Goal: Task Accomplishment & Management: Manage account settings

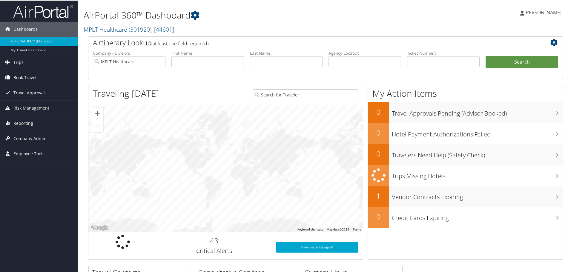
click at [25, 77] on span "Book Travel" at bounding box center [24, 77] width 23 height 15
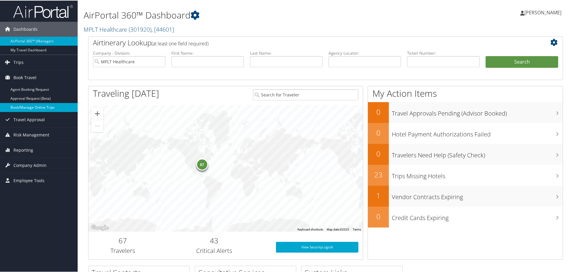
click at [19, 107] on link "Book/Manage Online Trips" at bounding box center [39, 107] width 78 height 9
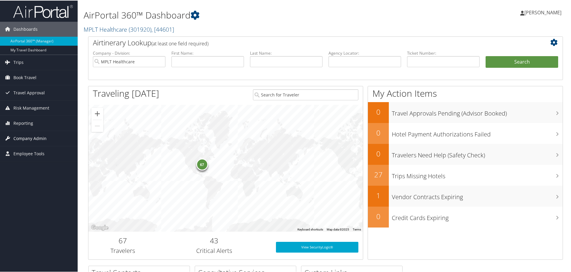
click at [24, 139] on span "Company Admin" at bounding box center [29, 138] width 33 height 15
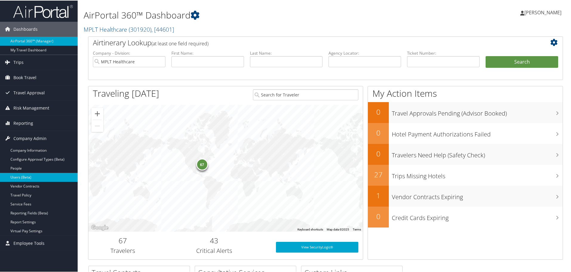
click at [15, 178] on link "Users (Beta)" at bounding box center [39, 176] width 78 height 9
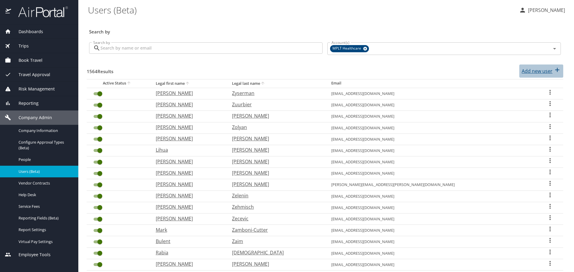
click at [533, 72] on p "Add new user" at bounding box center [536, 71] width 31 height 7
select select "US"
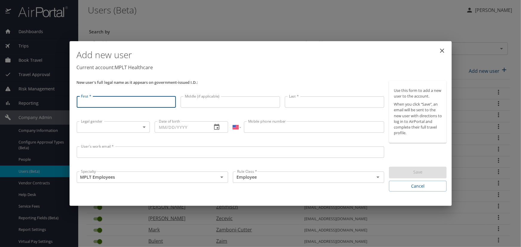
click at [94, 103] on input "First *" at bounding box center [127, 102] width 100 height 11
type input "Toni"
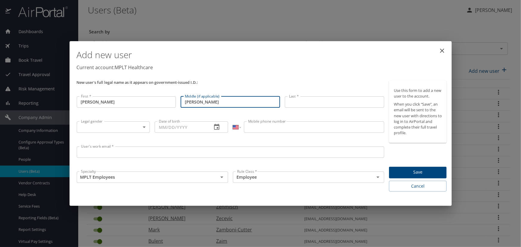
type input "Lee"
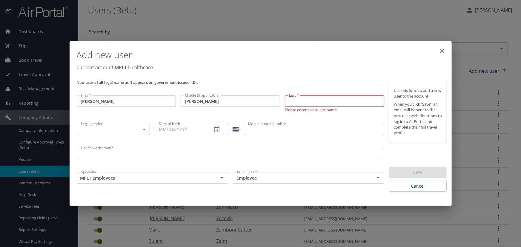
click at [299, 104] on input "Last *" at bounding box center [335, 101] width 100 height 11
paste input "Buchheit"
type input "Buchheit"
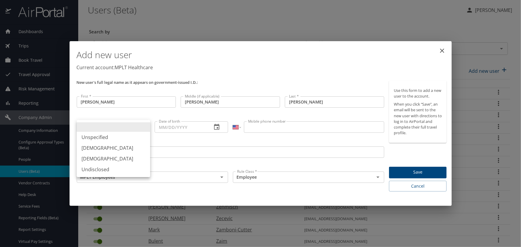
click at [97, 127] on body "Dashboards AirPortal 360™ Manager My Travel Dashboard Trips Airtinerary® Lookup…" at bounding box center [260, 123] width 521 height 247
click at [92, 159] on li "Female" at bounding box center [114, 159] width 74 height 11
type input "Female"
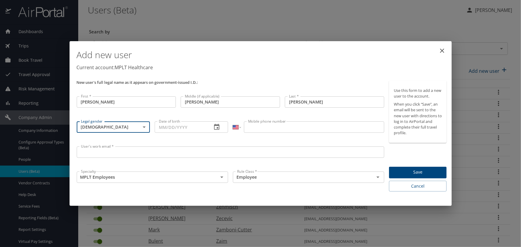
click at [171, 128] on input "Date of birth" at bounding box center [181, 127] width 53 height 11
click at [159, 127] on input "Date of birth" at bounding box center [181, 127] width 53 height 11
paste input "10/19/1985"
type input "10/19/1985"
click at [255, 127] on input "Mobile phone number" at bounding box center [314, 127] width 140 height 11
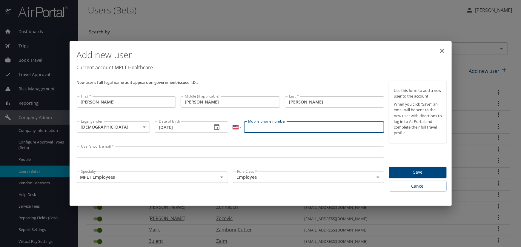
paste input "(910) 824-0404"
type input "(910) 824-0404"
click at [93, 152] on input "User's work email *" at bounding box center [231, 152] width 308 height 11
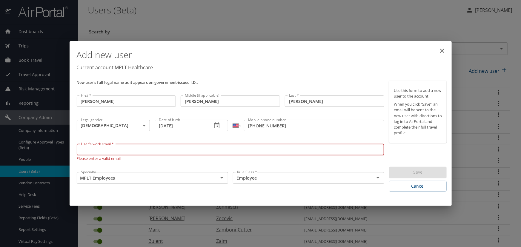
click at [87, 149] on input "User's work email *" at bounding box center [231, 149] width 308 height 11
paste input "tletxb@gmail.com"
click at [90, 153] on input "tletxb@gmail.com" at bounding box center [231, 149] width 308 height 11
click at [103, 151] on input "tletxb@gmail.com" at bounding box center [231, 149] width 308 height 11
drag, startPoint x: 97, startPoint y: 150, endPoint x: 140, endPoint y: 151, distance: 42.7
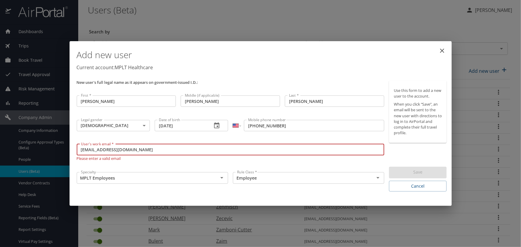
click at [140, 151] on input "tletxb@gmail.com" at bounding box center [231, 149] width 308 height 11
type input "tletxb@mplthealthcare.com"
click at [81, 181] on input "MPLT Employees" at bounding box center [144, 178] width 130 height 8
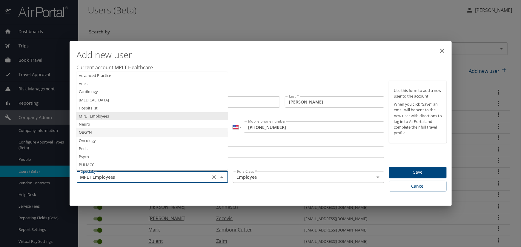
click at [85, 132] on li "OBGYN" at bounding box center [153, 133] width 152 height 8
type input "OBGYN"
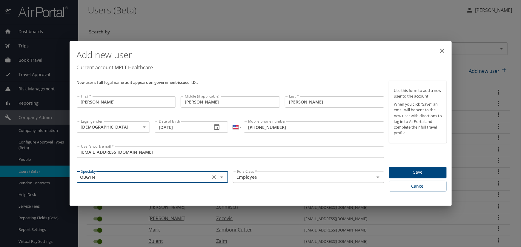
click at [410, 171] on span "Save" at bounding box center [418, 172] width 48 height 7
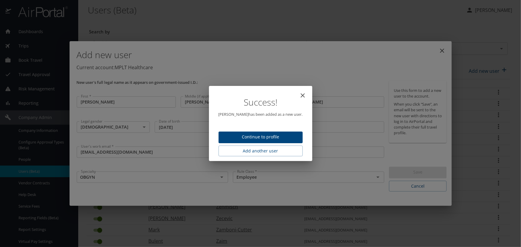
click at [256, 138] on span "Continue to profile" at bounding box center [261, 137] width 75 height 7
select select "US"
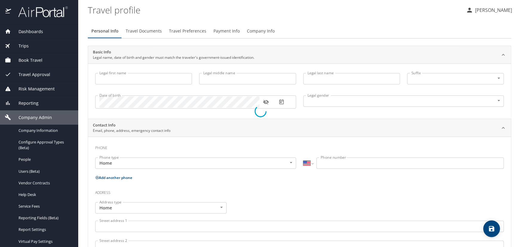
type input "Toni"
type input "Lee"
type input "Buchheit"
type input "Female"
select select "US"
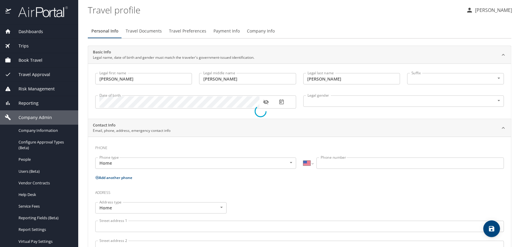
select select "US"
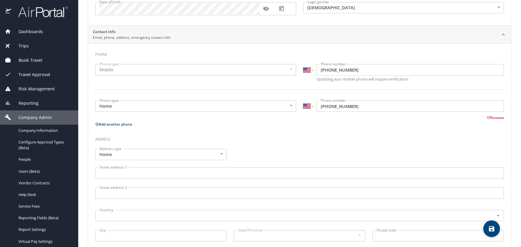
scroll to position [136, 0]
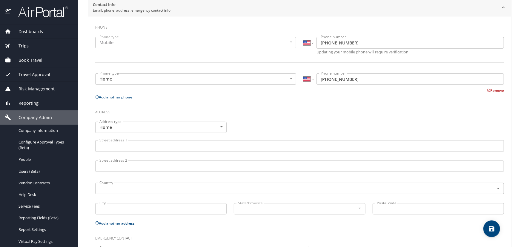
click at [105, 145] on input "Street address 1" at bounding box center [299, 145] width 409 height 11
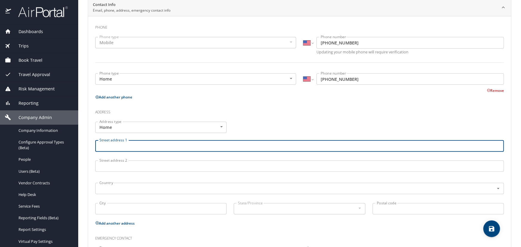
click at [111, 145] on input "Street address 1" at bounding box center [299, 145] width 409 height 11
paste input "2353 SW River Trail Road"
type input "2353 SW River Trail Road"
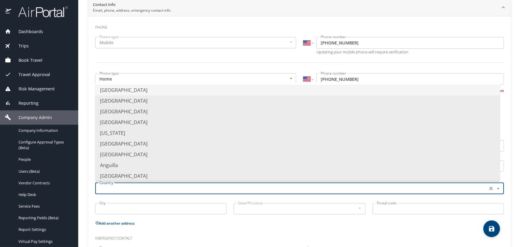
click at [107, 189] on input "text" at bounding box center [291, 189] width 388 height 8
click at [115, 90] on li "United States of America" at bounding box center [297, 90] width 405 height 11
type input "United States of America"
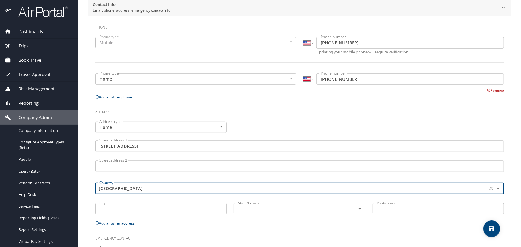
click at [109, 207] on input "City" at bounding box center [160, 209] width 131 height 11
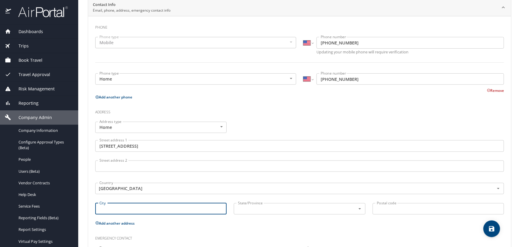
paste input "Lee’s Summit"
type input "Lee’s Summit"
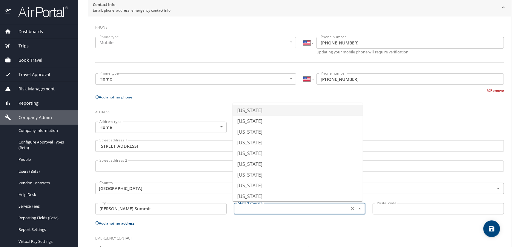
click at [251, 211] on input "text" at bounding box center [291, 209] width 110 height 8
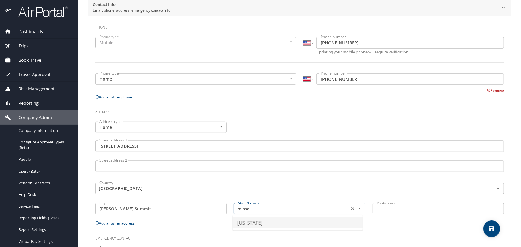
click at [250, 223] on li "Missouri" at bounding box center [298, 223] width 130 height 11
type input "Missouri"
click at [383, 211] on input "Postal code" at bounding box center [438, 209] width 131 height 11
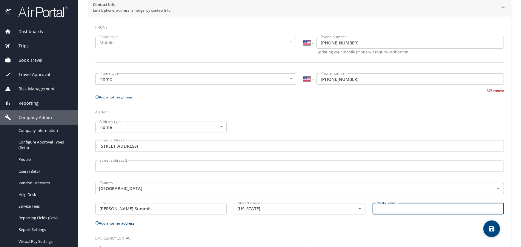
paste input "64082"
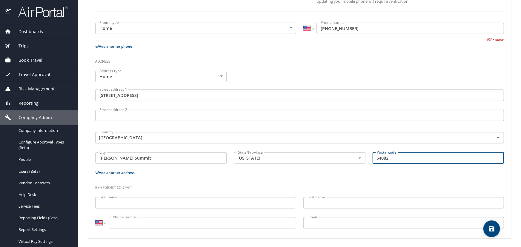
scroll to position [187, 0]
type input "64082"
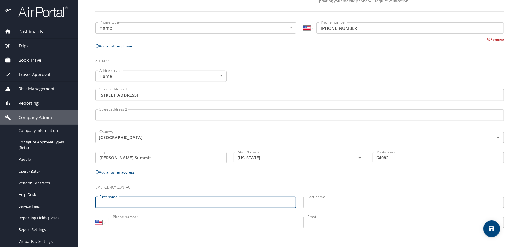
click at [107, 203] on input "First name" at bounding box center [195, 202] width 201 height 11
type input "Jay"
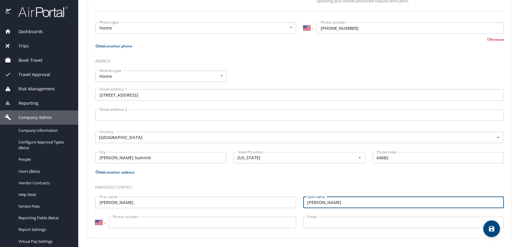
type input "Mays"
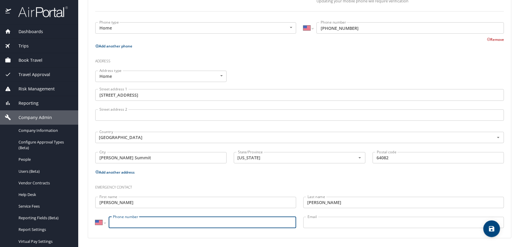
click at [120, 224] on input "Phone number" at bounding box center [203, 222] width 188 height 11
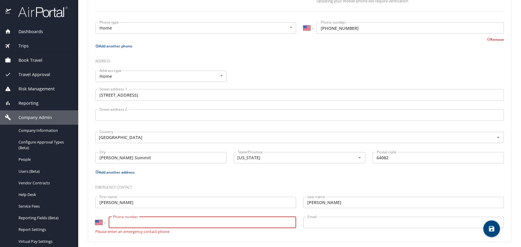
click at [123, 219] on input "Phone number" at bounding box center [203, 222] width 188 height 11
click at [121, 221] on input "Phone number" at bounding box center [203, 222] width 188 height 11
paste input "(954) 849-4900"
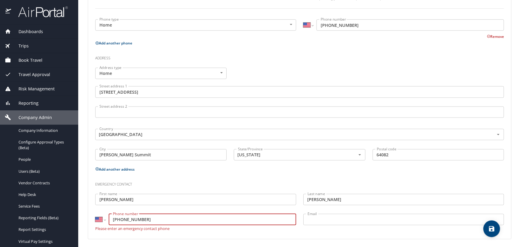
scroll to position [191, 0]
type input "(954) 849-4900"
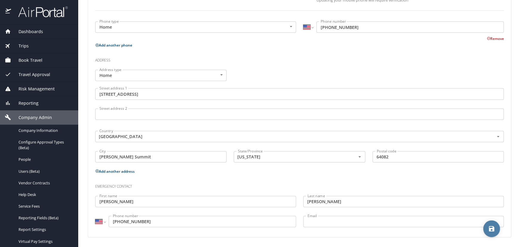
click at [491, 230] on icon "save" at bounding box center [492, 229] width 5 height 5
select select "US"
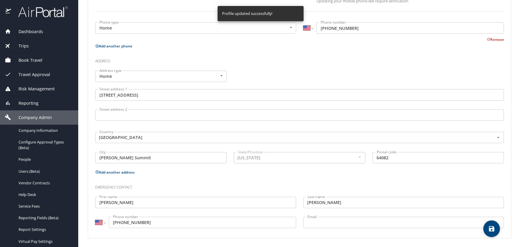
select select "US"
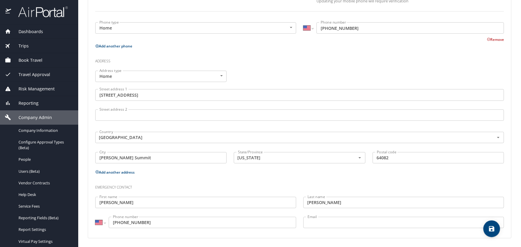
click at [495, 230] on icon "save" at bounding box center [492, 229] width 7 height 7
select select "US"
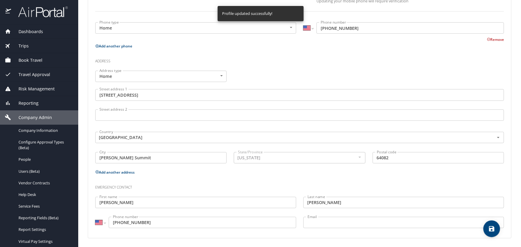
select select "US"
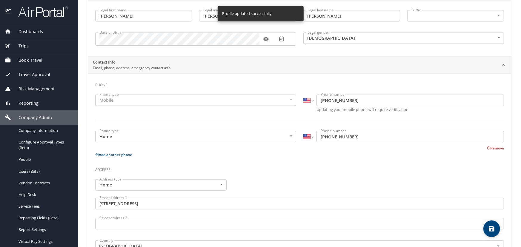
scroll to position [0, 0]
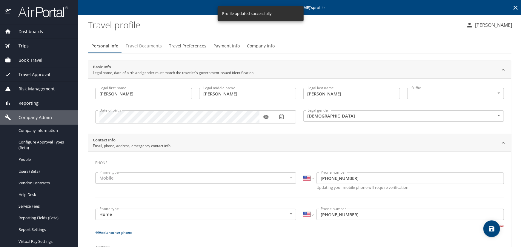
click at [140, 47] on span "Travel Documents" at bounding box center [144, 45] width 36 height 7
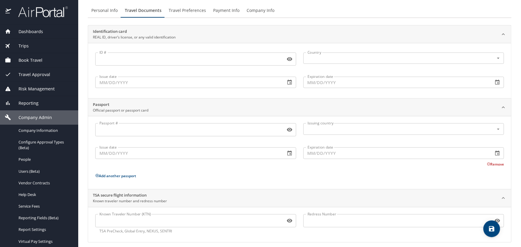
scroll to position [40, 0]
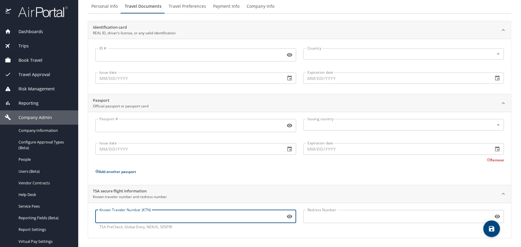
click at [108, 215] on input "Known Traveler Number (KTN)" at bounding box center [189, 216] width 188 height 11
click at [101, 7] on span "Personal Info" at bounding box center [104, 6] width 26 height 7
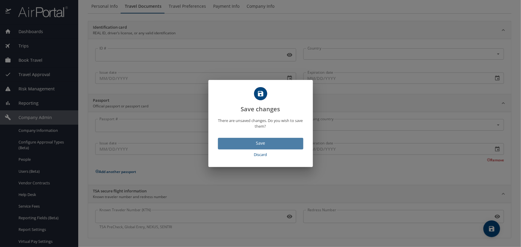
click at [262, 144] on span "Save" at bounding box center [261, 143] width 76 height 7
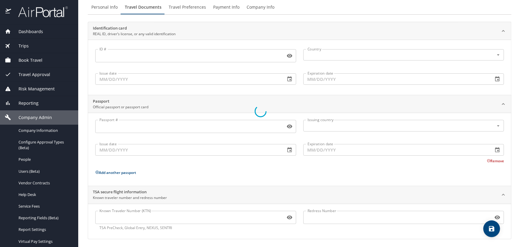
click at [183, 9] on div at bounding box center [260, 111] width 521 height 272
select select "US"
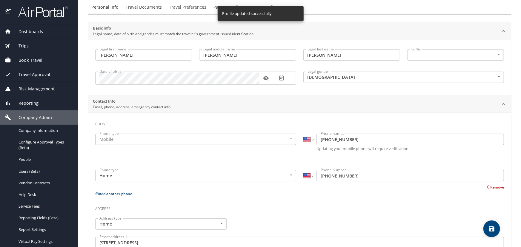
select select "US"
click at [189, 6] on span "Travel Preferences" at bounding box center [187, 7] width 37 height 7
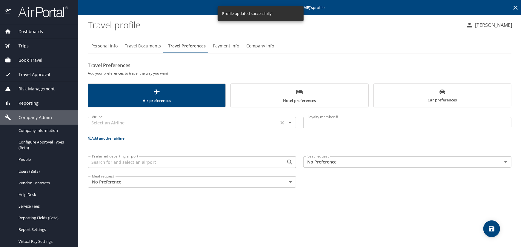
click at [96, 121] on input "text" at bounding box center [183, 123] width 187 height 8
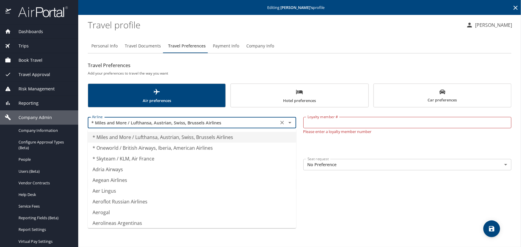
click at [97, 123] on input "* Miles and More / Lufthansa, Austrian, Swiss, Brussels Airlines" at bounding box center [183, 123] width 187 height 8
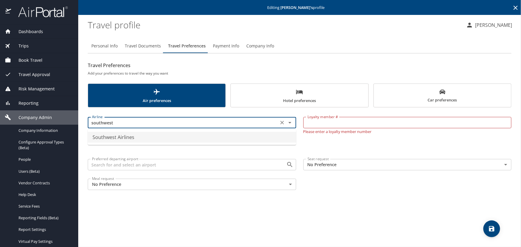
click at [100, 137] on li "Southwest Airlines" at bounding box center [192, 137] width 209 height 11
type input "Southwest Airlines"
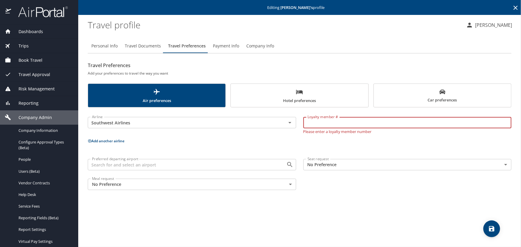
click at [310, 127] on input "Loyalty member #" at bounding box center [408, 122] width 209 height 11
paste input "22101854666"
click at [308, 123] on input "22101854666" at bounding box center [408, 122] width 209 height 11
type input "22101854666"
click at [102, 165] on input "Preferred departing airport" at bounding box center [183, 165] width 187 height 8
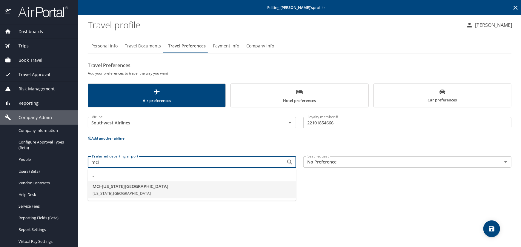
click at [103, 192] on span "Missouri, United States of America" at bounding box center [122, 193] width 58 height 5
type input "MCI - Kansas City"
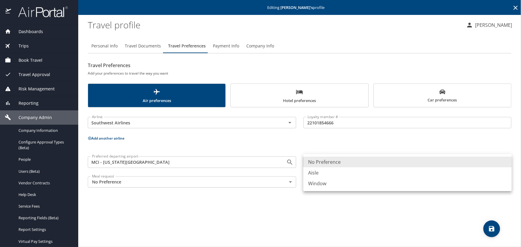
click at [314, 164] on body "Dashboards AirPortal 360™ Manager My Travel Dashboard Trips Airtinerary® Lookup…" at bounding box center [260, 123] width 521 height 247
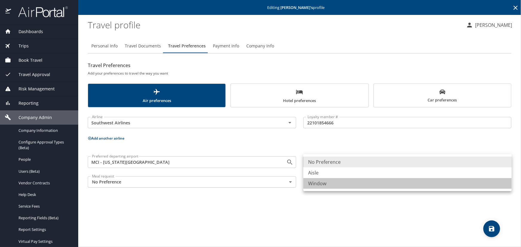
click at [314, 185] on li "Window" at bounding box center [408, 183] width 209 height 11
type input "Window"
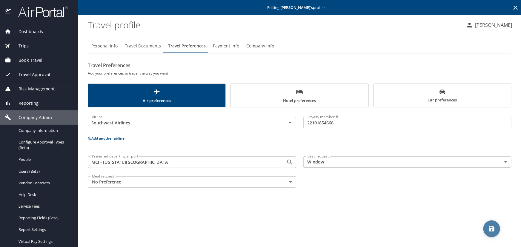
click at [493, 230] on icon "save" at bounding box center [492, 229] width 7 height 7
click at [140, 48] on span "Travel Documents" at bounding box center [143, 45] width 36 height 7
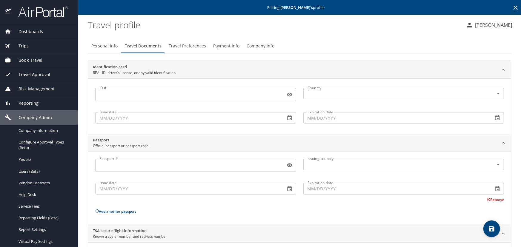
click at [178, 45] on span "Travel Preferences" at bounding box center [187, 45] width 37 height 7
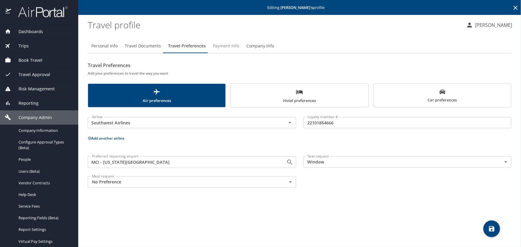
click at [223, 44] on span "Payment Info" at bounding box center [226, 45] width 26 height 7
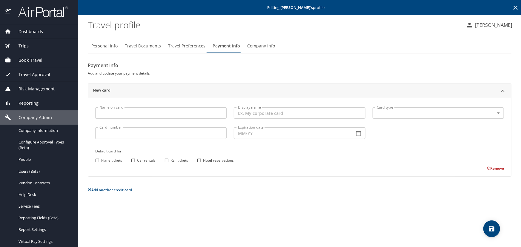
click at [134, 47] on span "Travel Documents" at bounding box center [143, 45] width 36 height 7
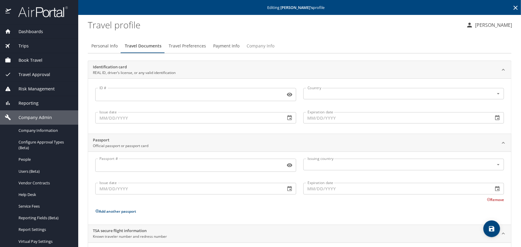
click at [263, 46] on span "Company Info" at bounding box center [261, 45] width 28 height 7
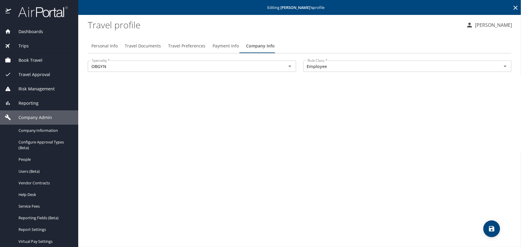
click at [99, 45] on span "Personal Info" at bounding box center [104, 45] width 26 height 7
select select "US"
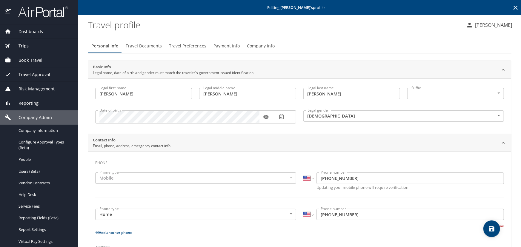
click at [183, 46] on span "Travel Preferences" at bounding box center [187, 45] width 37 height 7
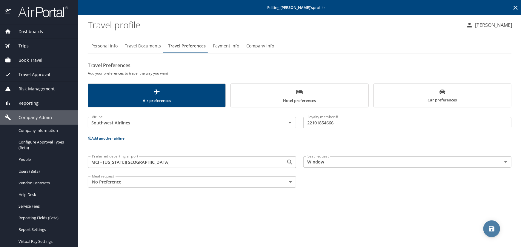
click at [493, 228] on icon "save" at bounding box center [492, 229] width 5 height 5
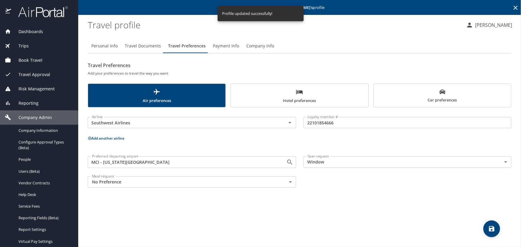
click at [26, 61] on span "Book Travel" at bounding box center [26, 60] width 31 height 7
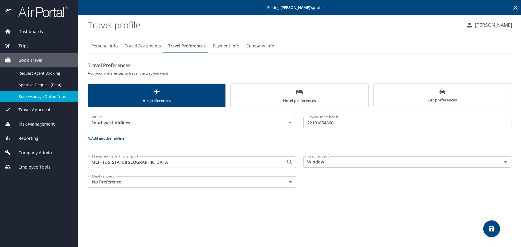
click at [24, 99] on span "Book/Manage Online Trips" at bounding box center [45, 97] width 53 height 6
